Goal: Find contact information: Find contact information

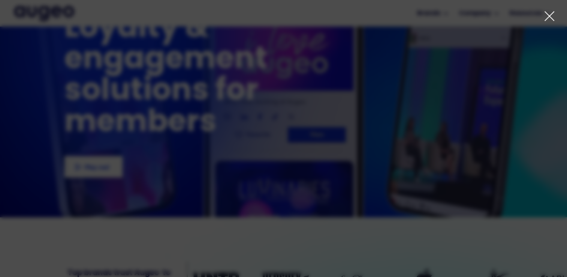
scroll to position [37, 0]
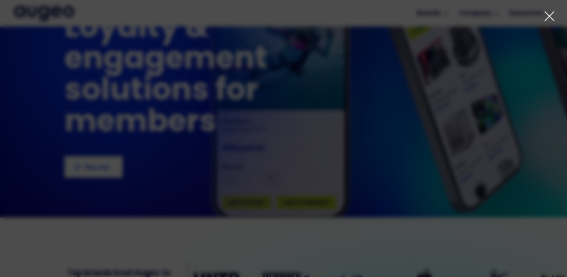
click at [546, 14] on icon at bounding box center [549, 15] width 11 height 11
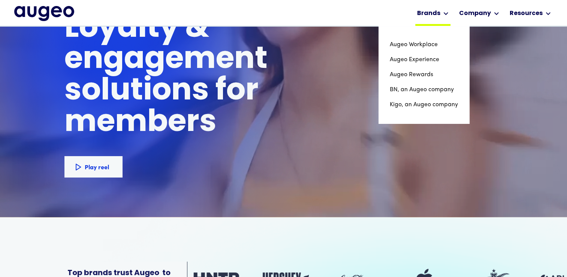
click at [435, 10] on div "Brands" at bounding box center [428, 13] width 23 height 9
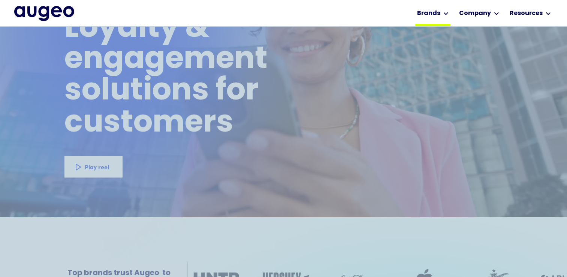
click at [445, 13] on div "Brands" at bounding box center [432, 13] width 35 height 26
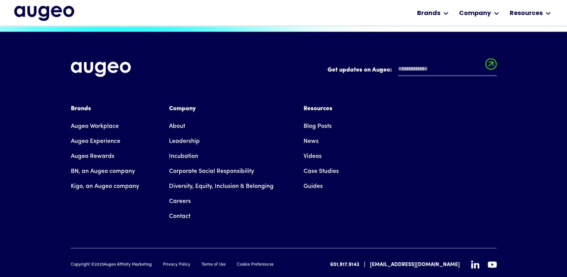
scroll to position [1699, 0]
click at [184, 134] on link "Leadership" at bounding box center [184, 141] width 31 height 15
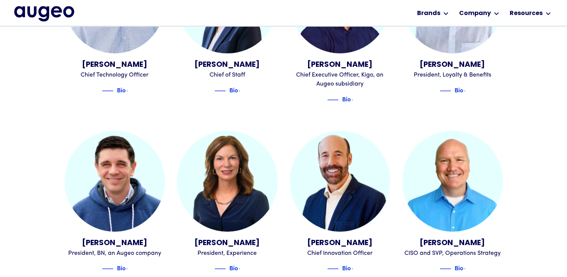
scroll to position [491, 0]
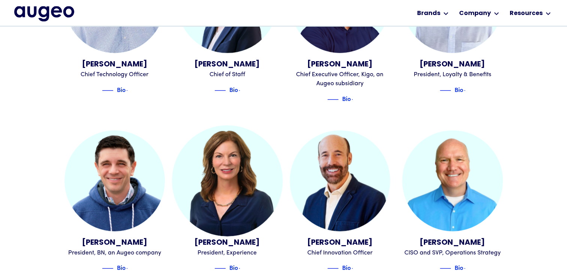
click at [231, 195] on img at bounding box center [227, 180] width 111 height 111
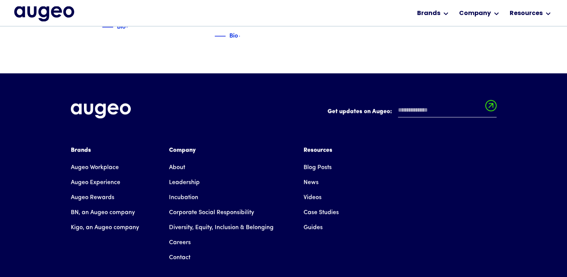
click at [177, 160] on link "About" at bounding box center [177, 167] width 16 height 15
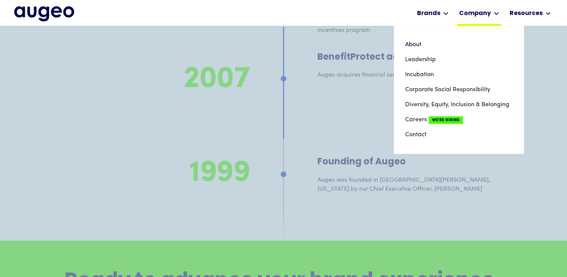
scroll to position [5548, 0]
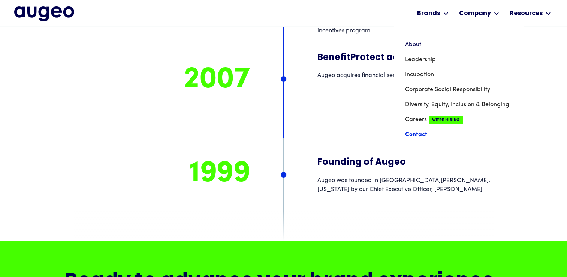
click at [421, 133] on link "Contact" at bounding box center [458, 134] width 107 height 15
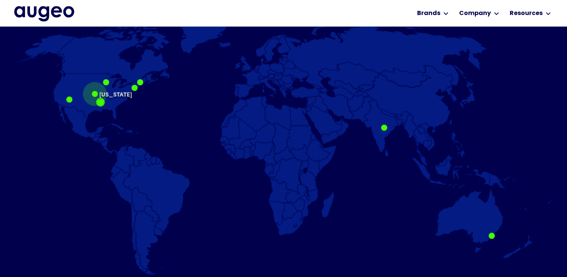
click at [93, 96] on div at bounding box center [95, 94] width 6 height 6
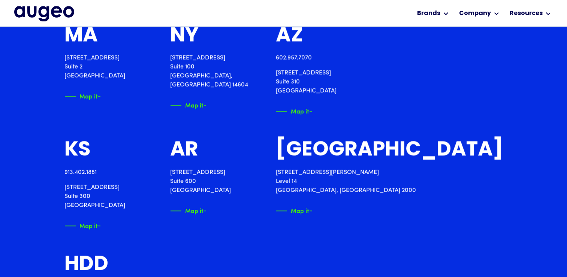
scroll to position [982, 0]
click at [90, 226] on img at bounding box center [89, 226] width 11 height 8
